Goal: Task Accomplishment & Management: Manage account settings

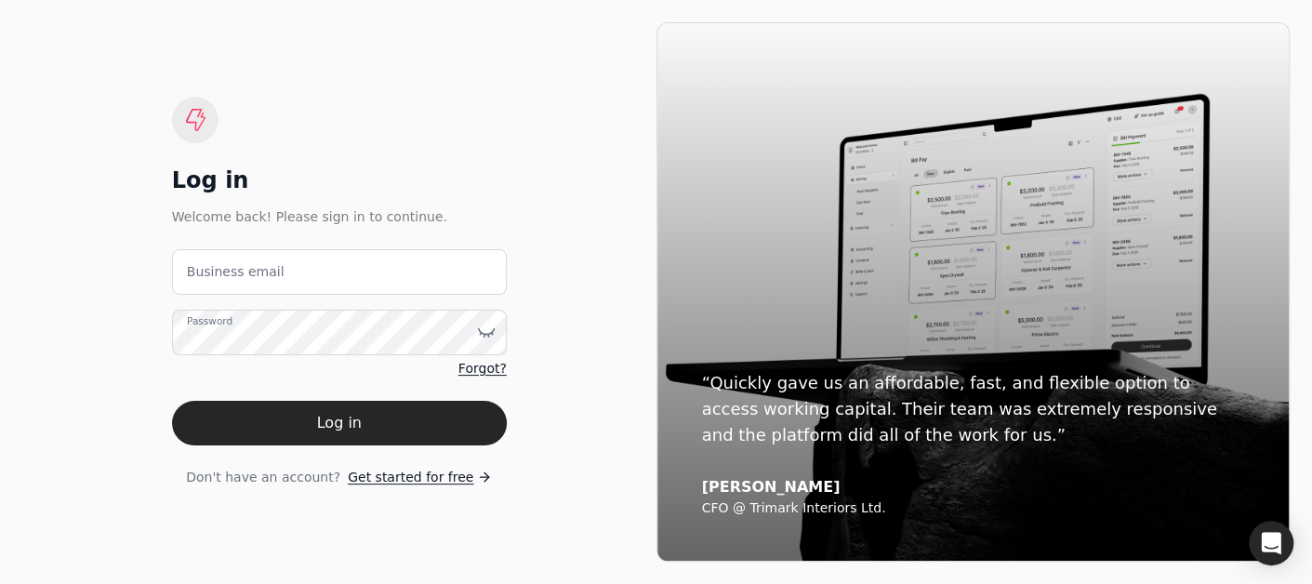
click at [261, 278] on label "Business email" at bounding box center [236, 272] width 98 height 20
click at [261, 278] on email "Business email" at bounding box center [339, 272] width 335 height 46
paste email "[EMAIL_ADDRESS][DOMAIN_NAME]"
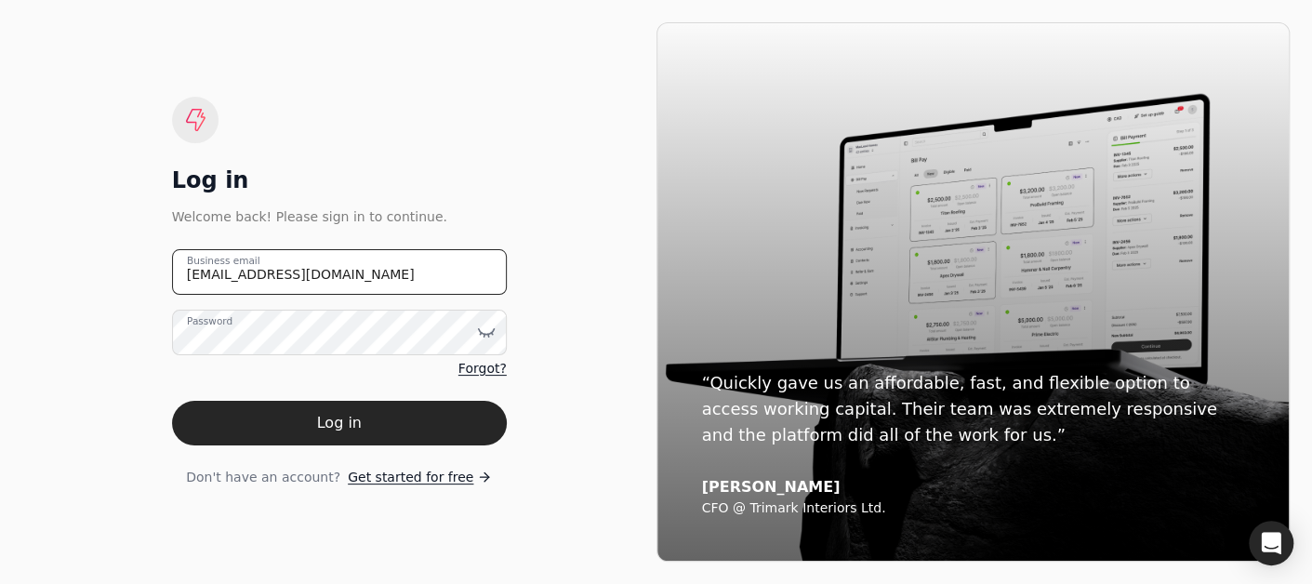
type email "[EMAIL_ADDRESS][DOMAIN_NAME]"
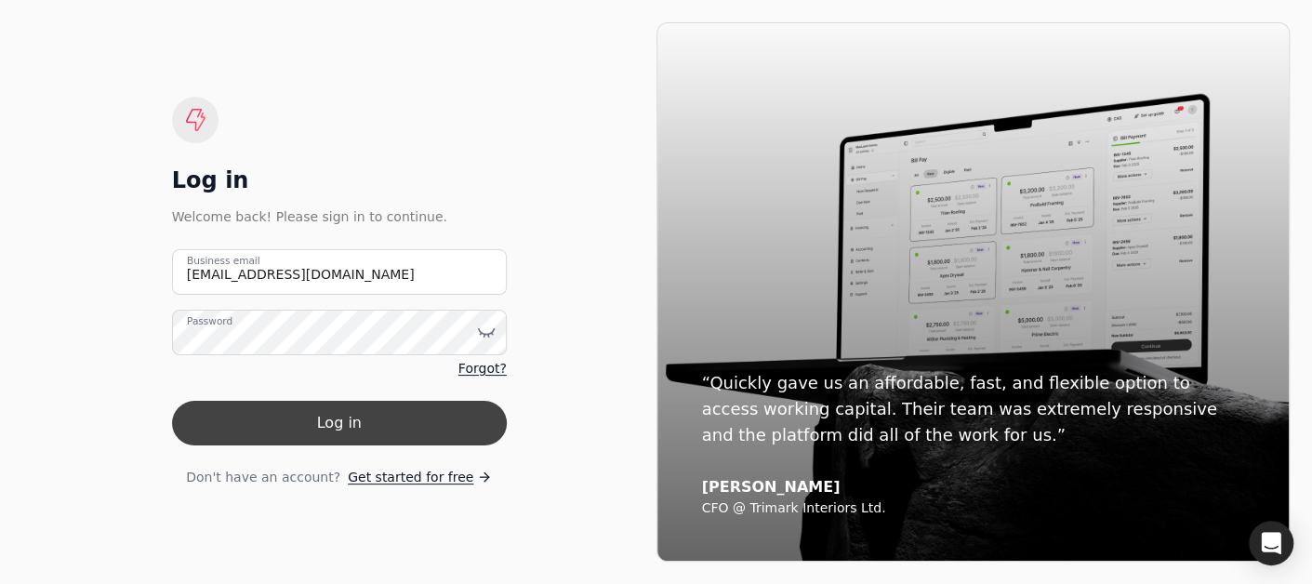
click at [289, 414] on button "Log in" at bounding box center [339, 423] width 335 height 45
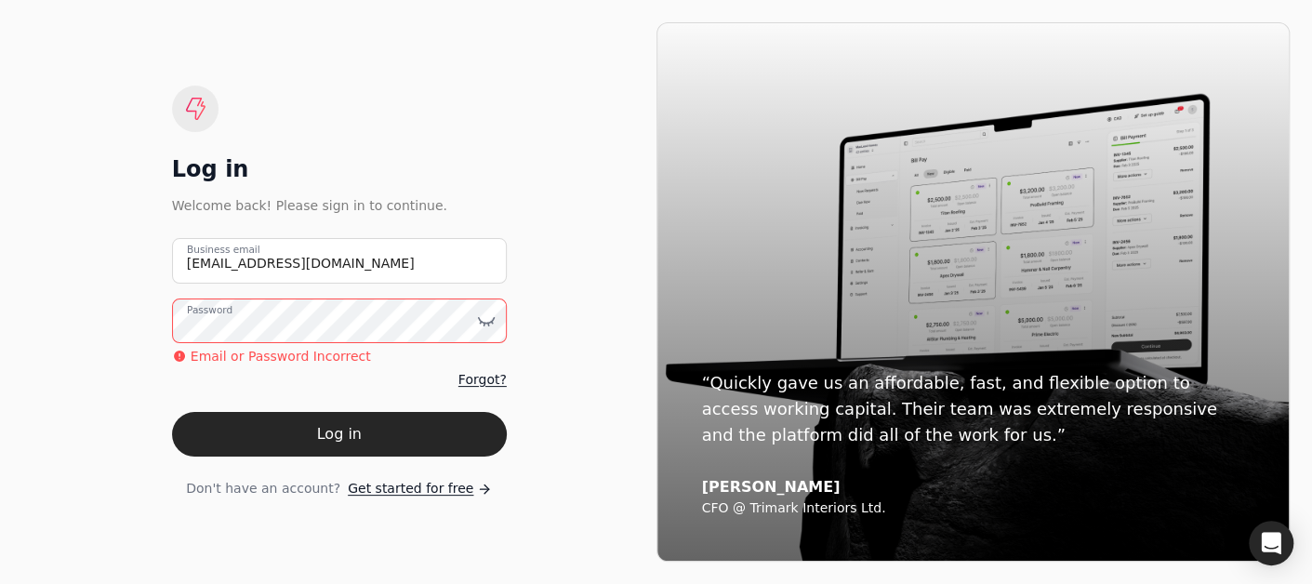
click at [495, 324] on icon at bounding box center [486, 320] width 19 height 19
click at [487, 321] on icon at bounding box center [486, 320] width 19 height 19
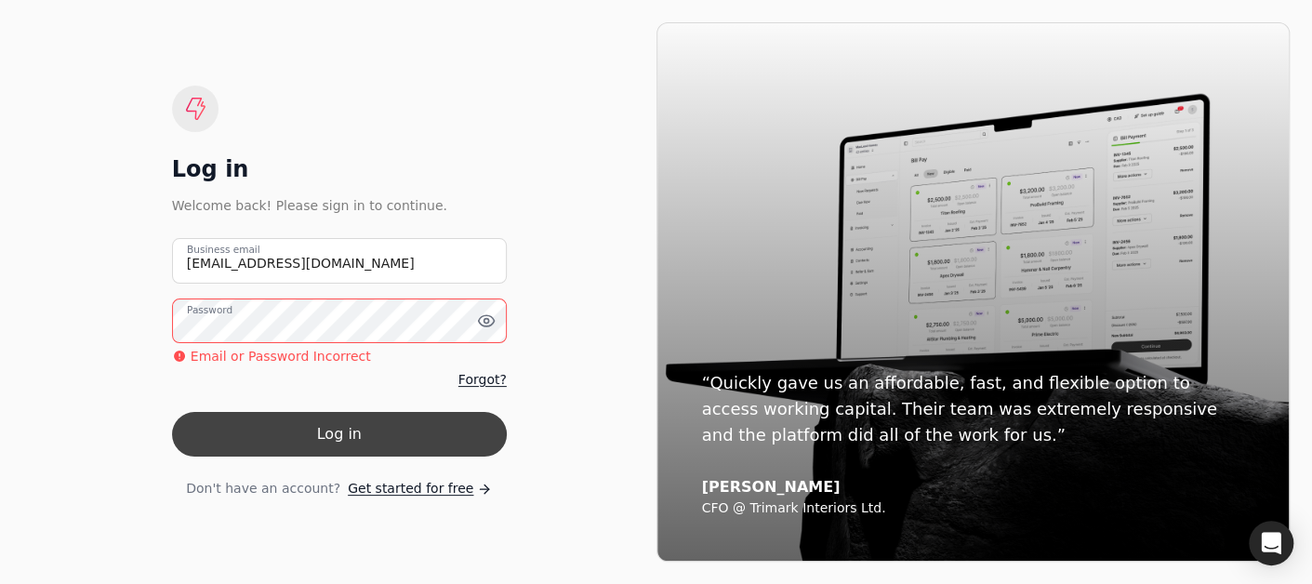
click at [316, 436] on button "Log in" at bounding box center [339, 434] width 335 height 45
